Goal: Information Seeking & Learning: Learn about a topic

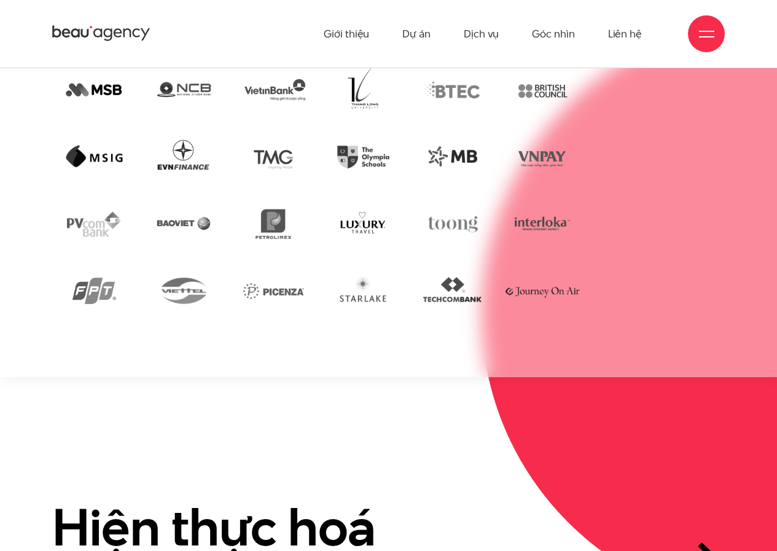
scroll to position [2454, 0]
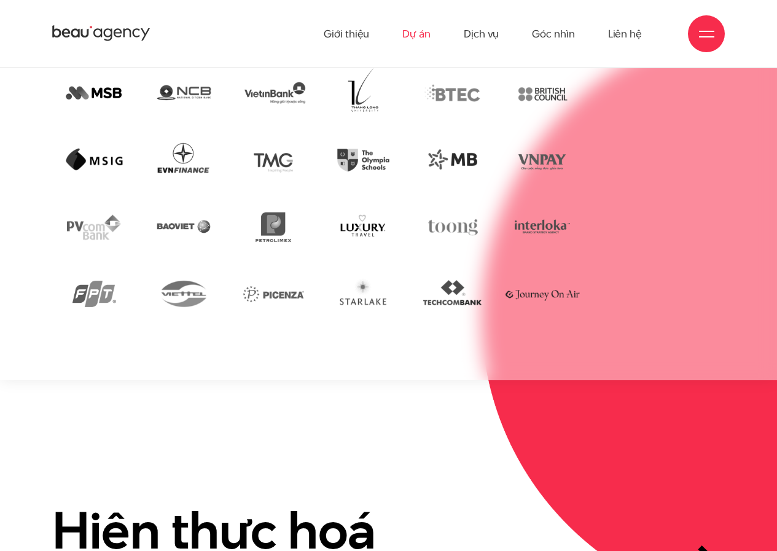
click at [416, 31] on link "Dự án" at bounding box center [416, 34] width 28 height 68
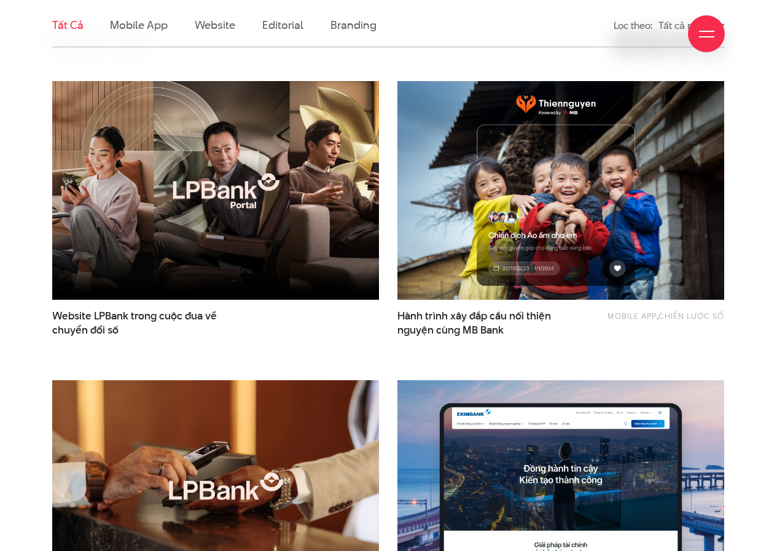
scroll to position [369, 0]
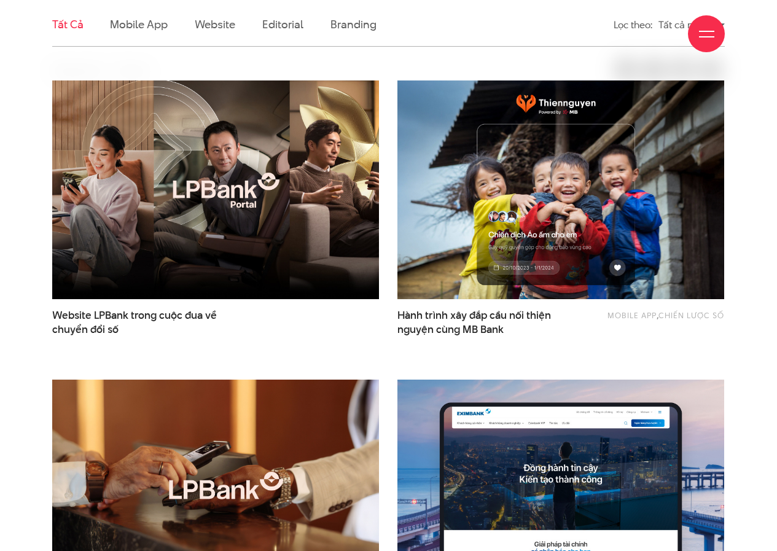
click at [220, 25] on div "Giới thiệu Dự án Dịch vụ Góc nhìn Liên hệ" at bounding box center [388, 34] width 673 height 68
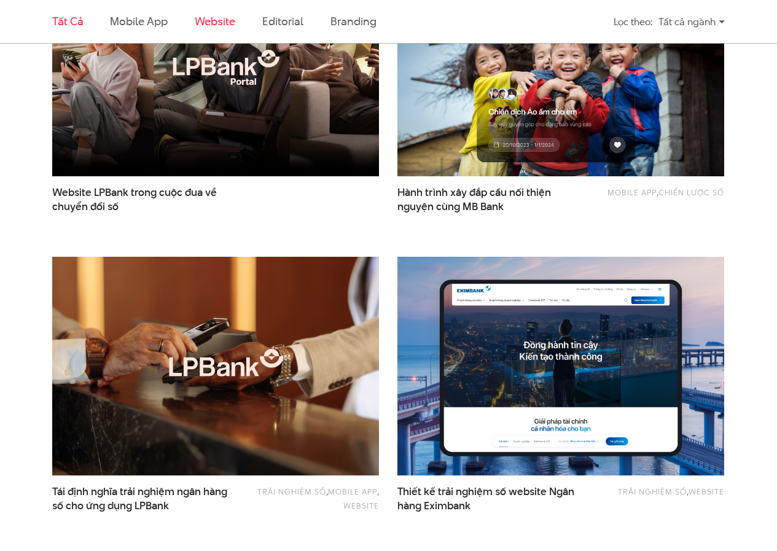
click at [219, 23] on link "Website" at bounding box center [215, 21] width 41 height 15
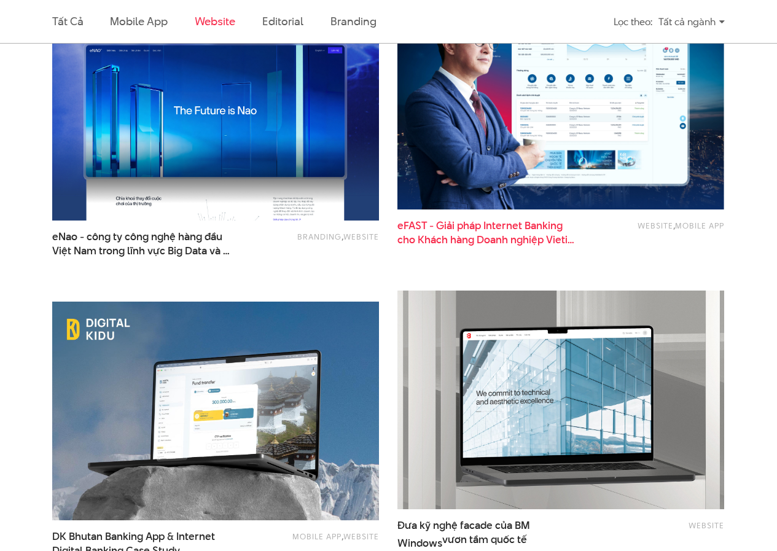
scroll to position [986, 0]
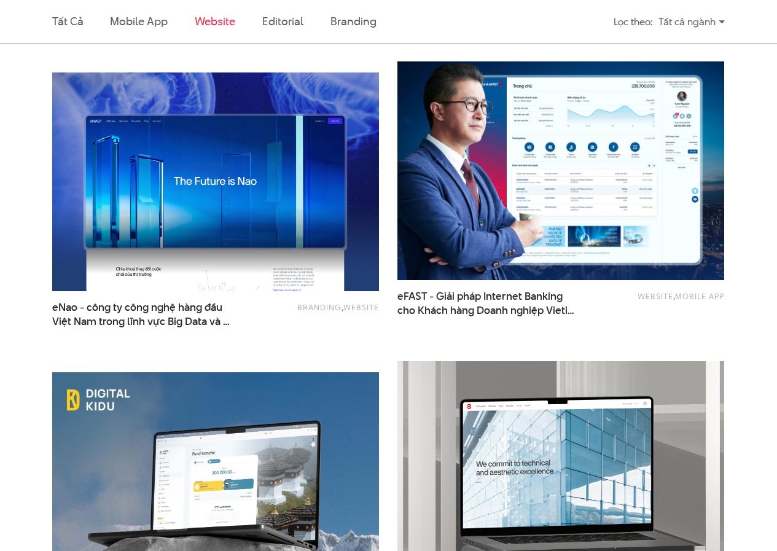
click at [436, 168] on img at bounding box center [560, 170] width 359 height 241
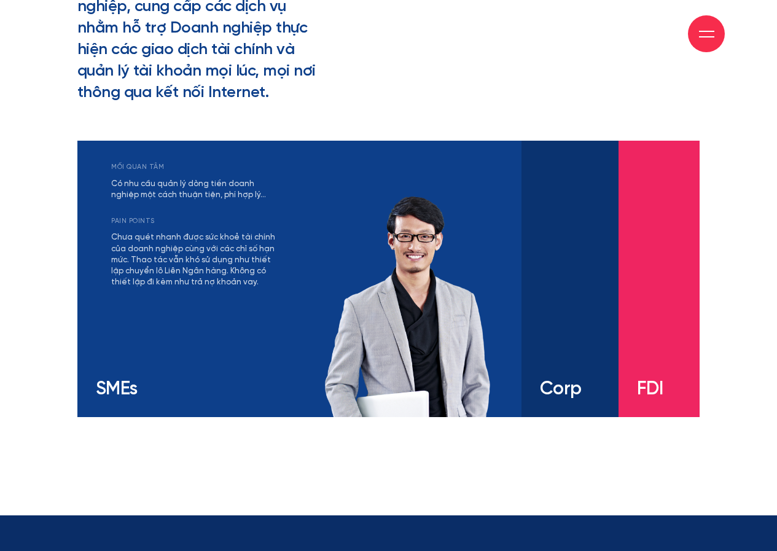
scroll to position [2204, 0]
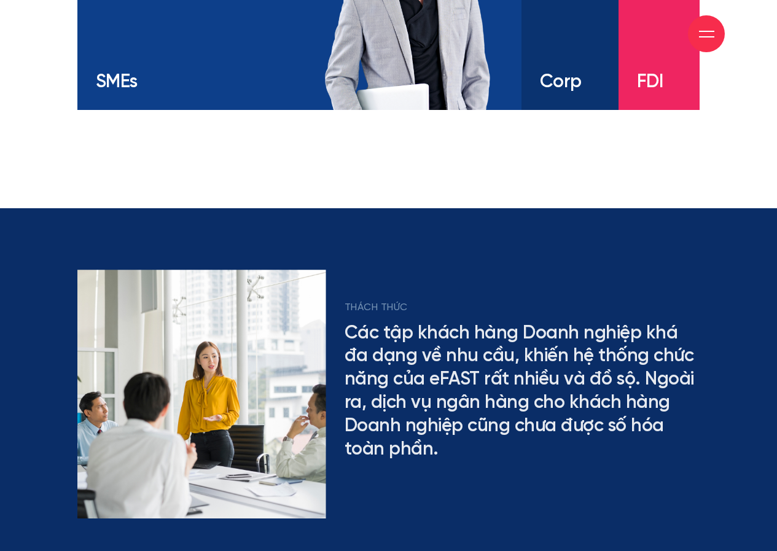
click at [560, 80] on h3 "Corp" at bounding box center [550, 82] width 20 height 18
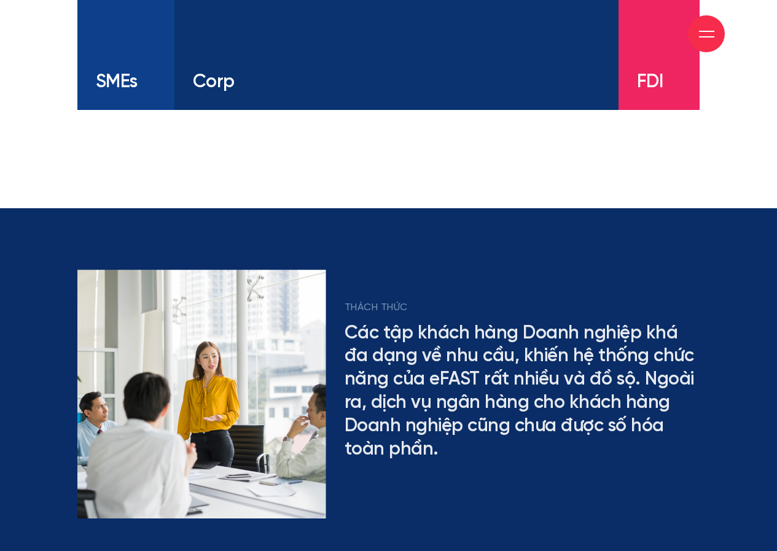
click at [649, 74] on h3 "FDI" at bounding box center [643, 82] width 12 height 18
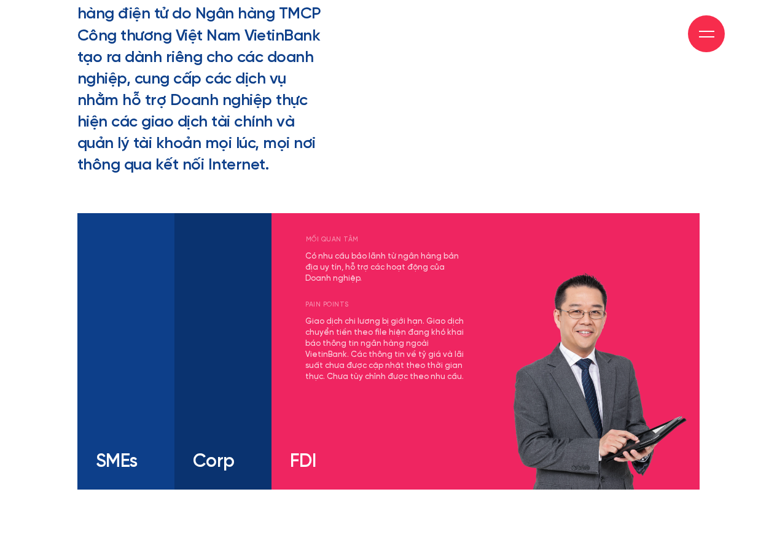
scroll to position [1826, 0]
